Goal: Check status: Check status

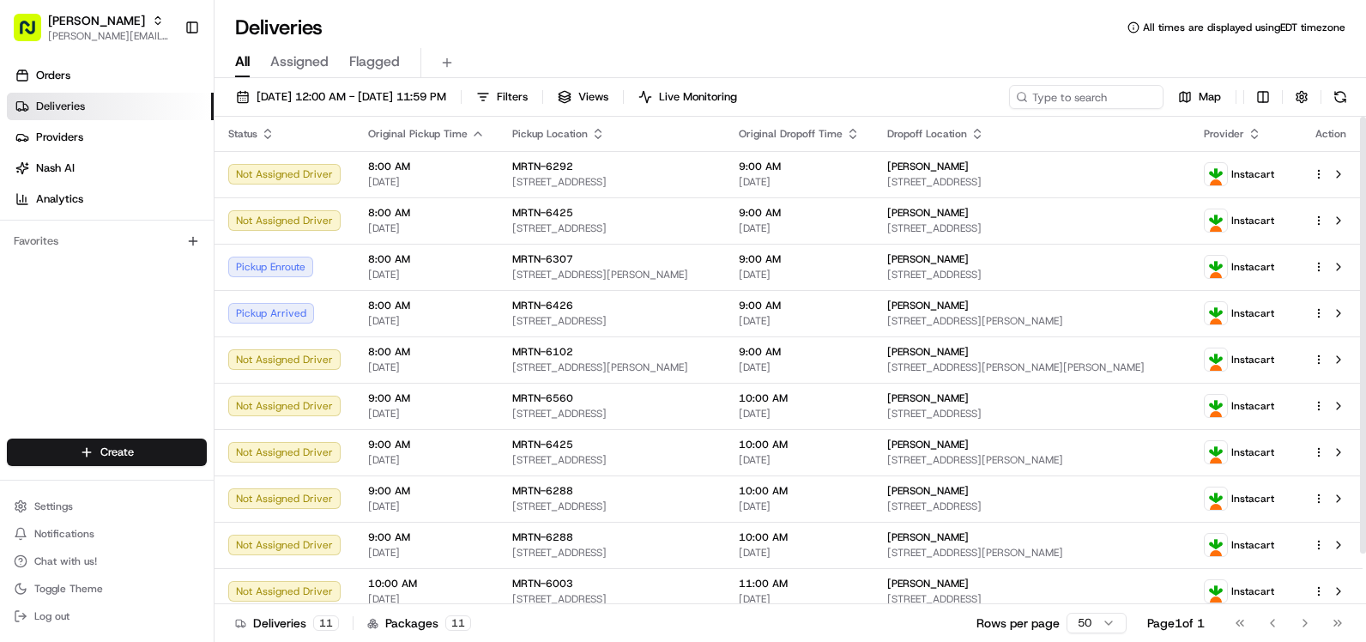
click at [605, 94] on div "[DATE] 12:00 AM - [DATE] 11:59 PM Filters Views Live Monitoring" at bounding box center [486, 97] width 517 height 24
click at [528, 94] on span "Filters" at bounding box center [512, 96] width 31 height 15
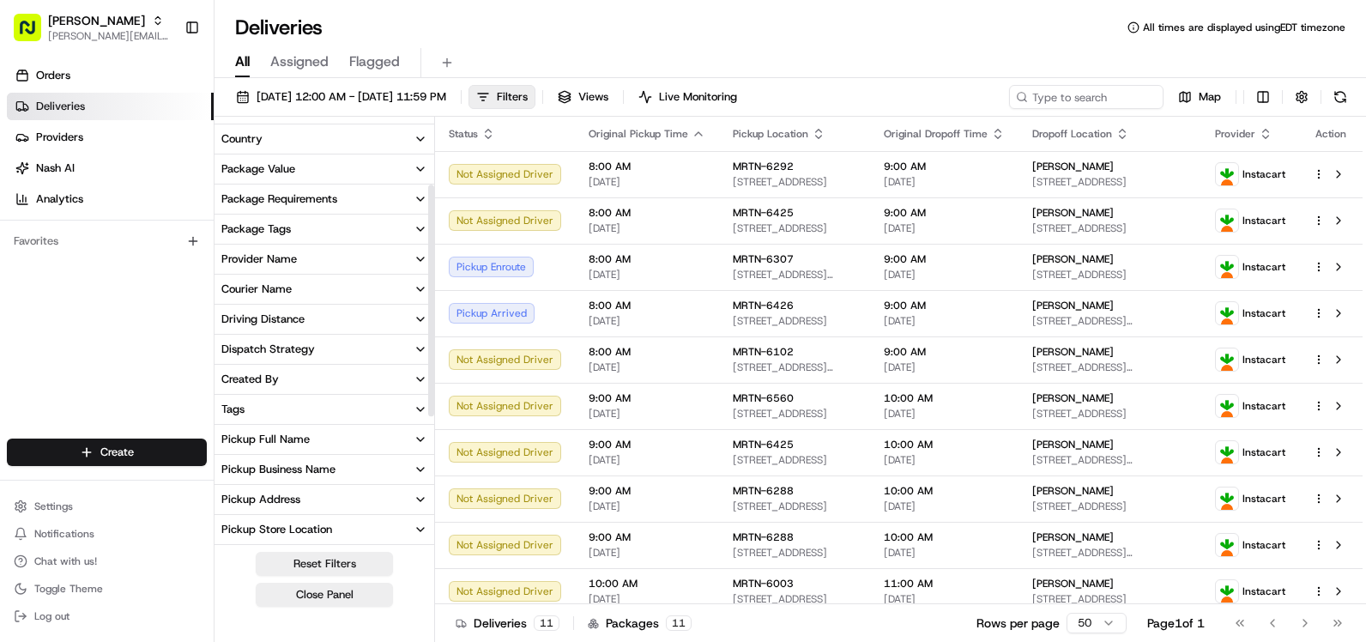
scroll to position [172, 0]
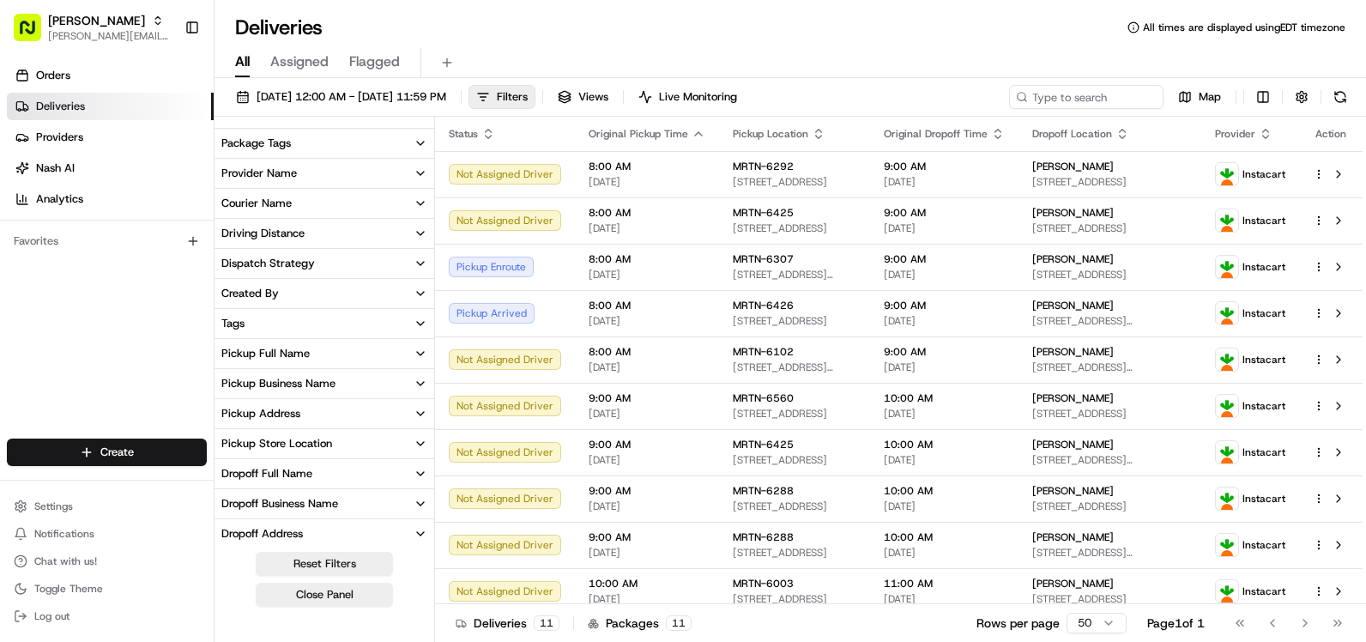
click at [377, 446] on button "Pickup Store Location" at bounding box center [325, 443] width 220 height 29
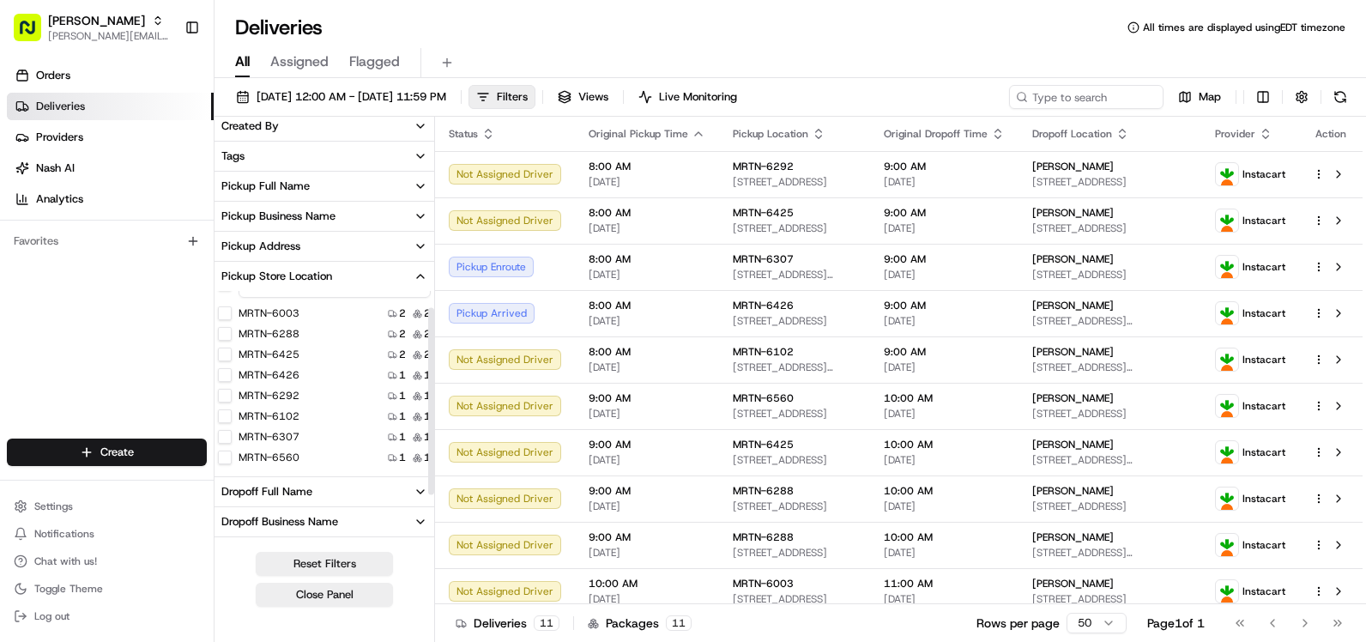
scroll to position [429, 0]
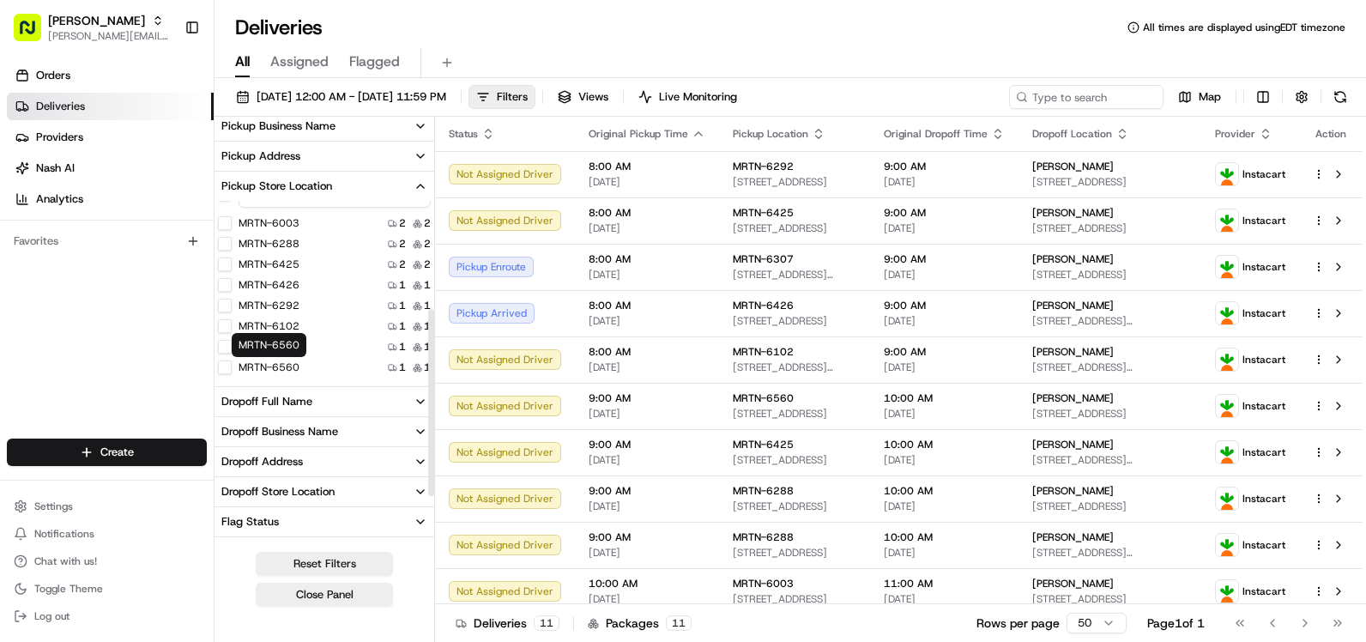
click at [285, 367] on label "MRTN-6560" at bounding box center [269, 367] width 61 height 14
click at [232, 367] on button "MRTN-6560" at bounding box center [225, 367] width 14 height 14
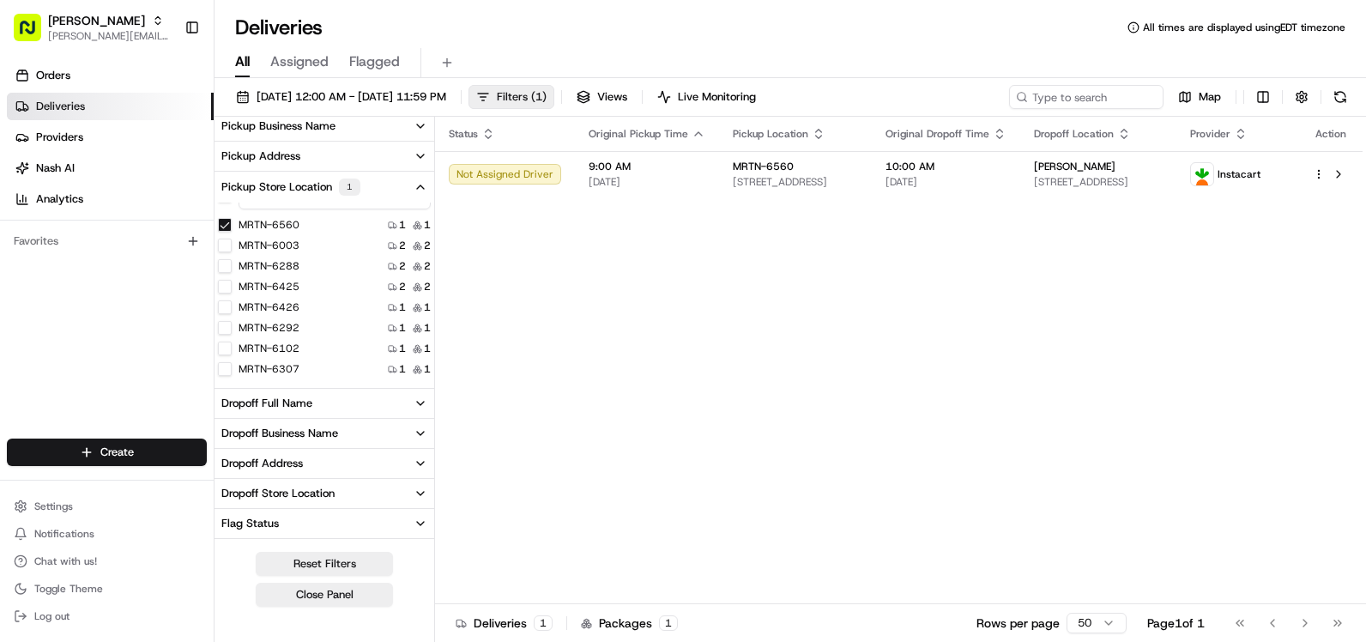
click at [547, 97] on span "Filters ( 1 )" at bounding box center [522, 96] width 50 height 15
